Goal: Find specific page/section

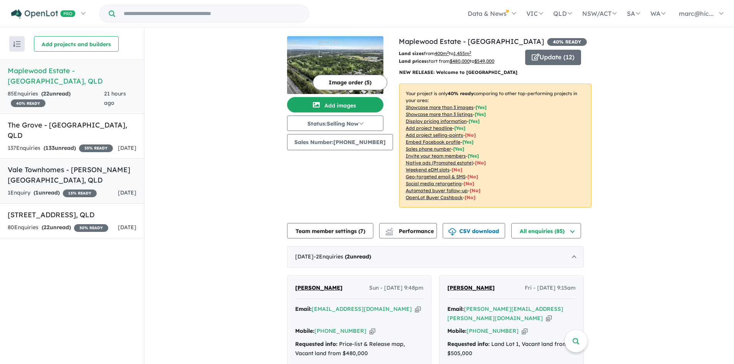
click at [47, 165] on h5 "Vale Townhomes - [PERSON_NAME][GEOGRAPHIC_DATA] , [GEOGRAPHIC_DATA]" at bounding box center [72, 175] width 129 height 21
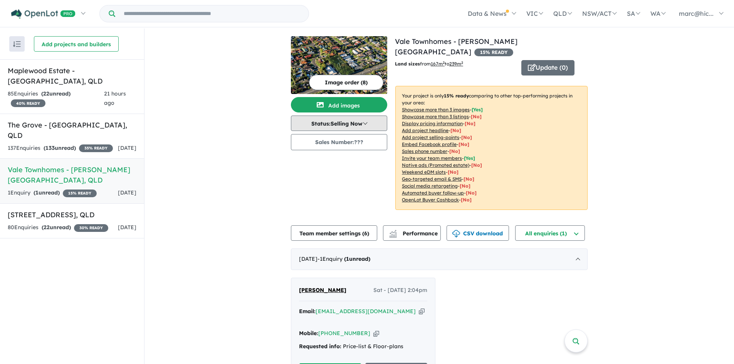
click at [365, 122] on button "Status: Selling Now" at bounding box center [339, 123] width 96 height 15
click at [547, 60] on button "Update ( 0 )" at bounding box center [548, 67] width 53 height 15
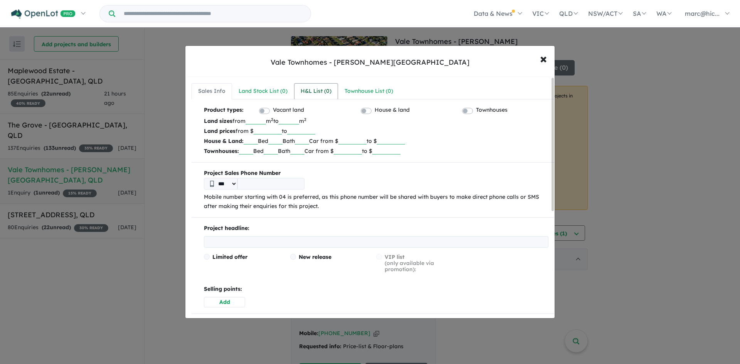
click at [307, 90] on div "H&L List ( 0 )" at bounding box center [316, 91] width 31 height 9
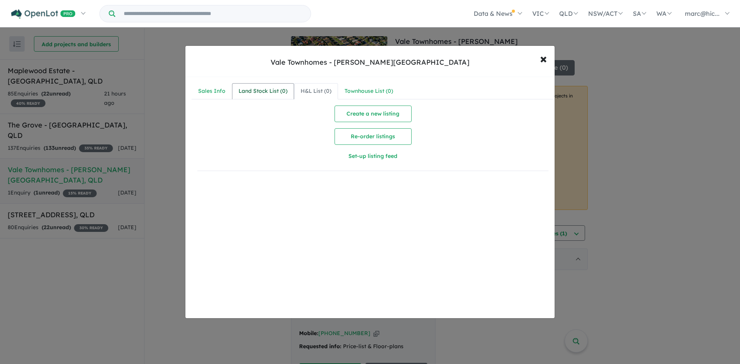
click at [271, 91] on div "Land Stock List ( 0 )" at bounding box center [263, 91] width 49 height 9
click at [312, 91] on div "H&L List ( 0 )" at bounding box center [316, 91] width 31 height 9
drag, startPoint x: 544, startPoint y: 61, endPoint x: 539, endPoint y: 68, distance: 8.9
click at [543, 62] on span "×" at bounding box center [543, 58] width 7 height 17
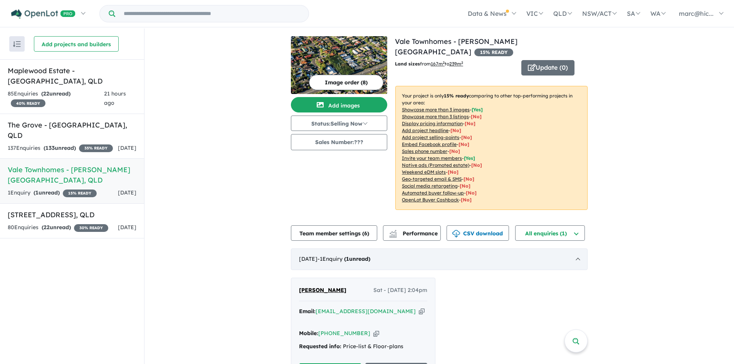
click at [370, 256] on strong "( 1 unread)" at bounding box center [357, 259] width 26 height 7
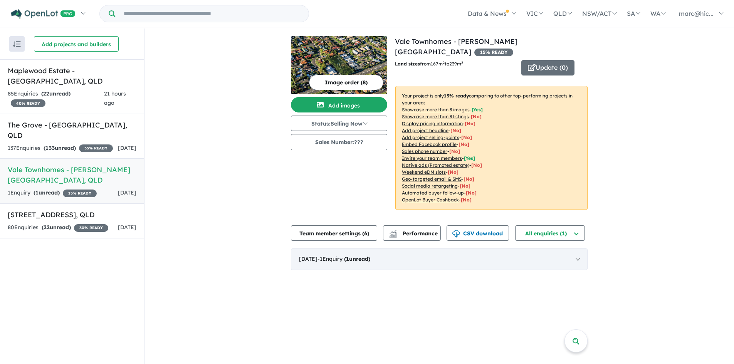
click at [370, 256] on strong "( 1 unread)" at bounding box center [357, 259] width 26 height 7
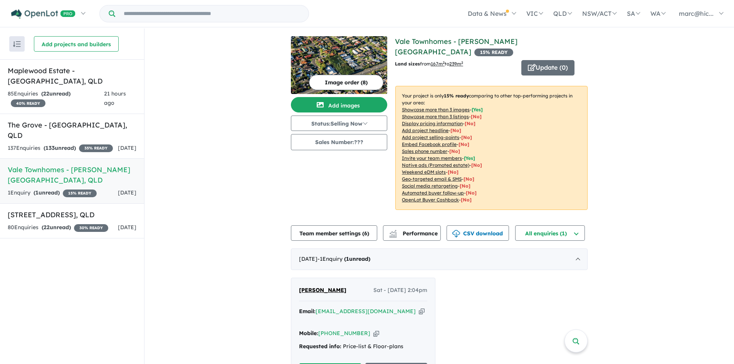
click at [449, 42] on link "Vale Townhomes - [PERSON_NAME][GEOGRAPHIC_DATA]" at bounding box center [456, 46] width 123 height 19
